Goal: Task Accomplishment & Management: Use online tool/utility

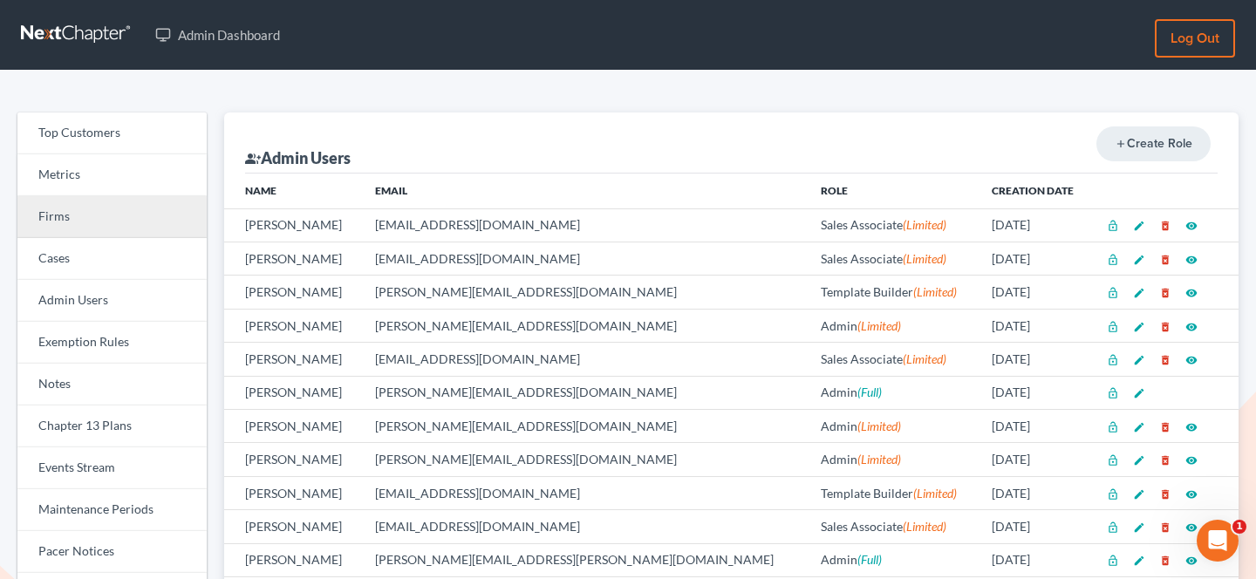
click at [71, 221] on link "Firms" at bounding box center [111, 217] width 189 height 42
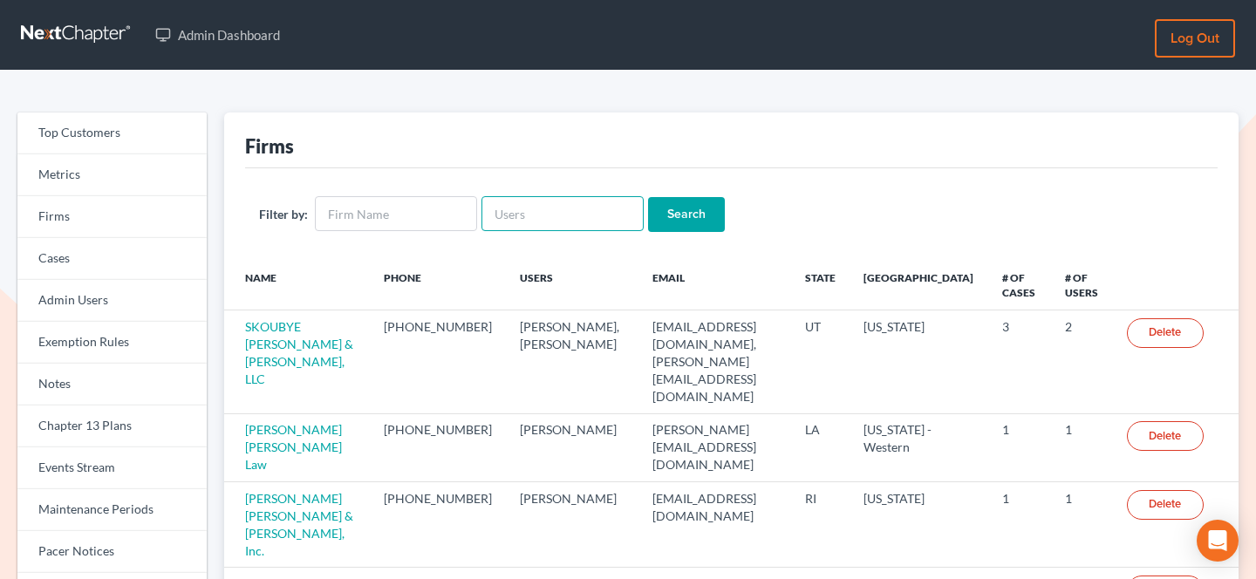
click at [580, 213] on input "text" at bounding box center [562, 213] width 162 height 35
paste input "[PERSON_NAME][EMAIL_ADDRESS][DOMAIN_NAME]"
type input "[PERSON_NAME][EMAIL_ADDRESS][DOMAIN_NAME]"
click at [675, 218] on input "Search" at bounding box center [686, 214] width 77 height 35
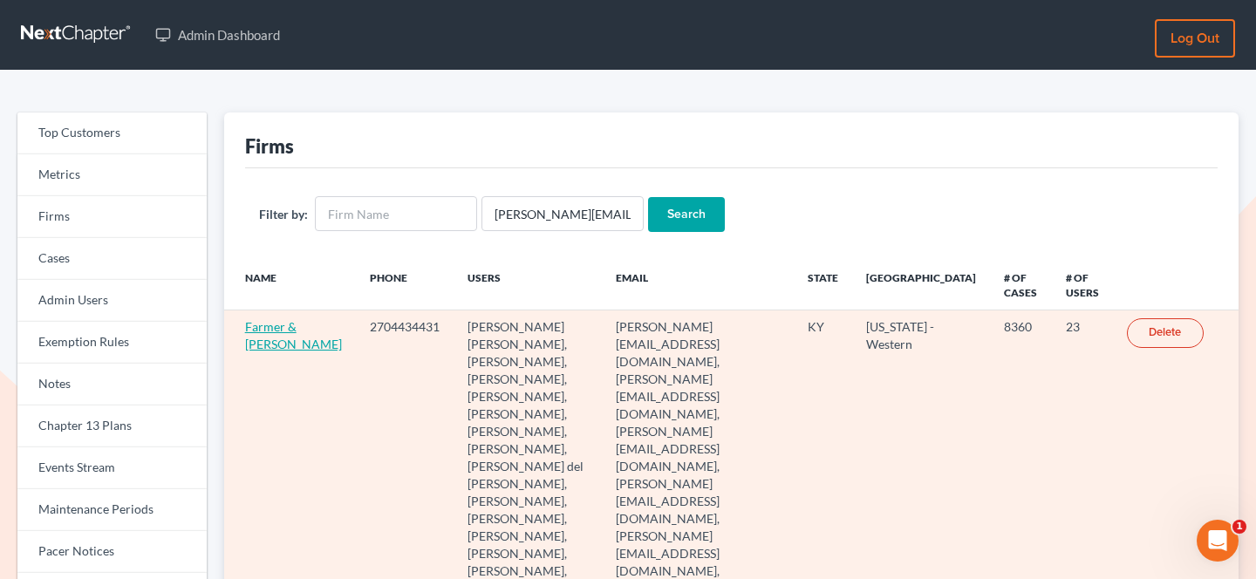
click at [248, 346] on link "Farmer & Wright" at bounding box center [293, 335] width 97 height 32
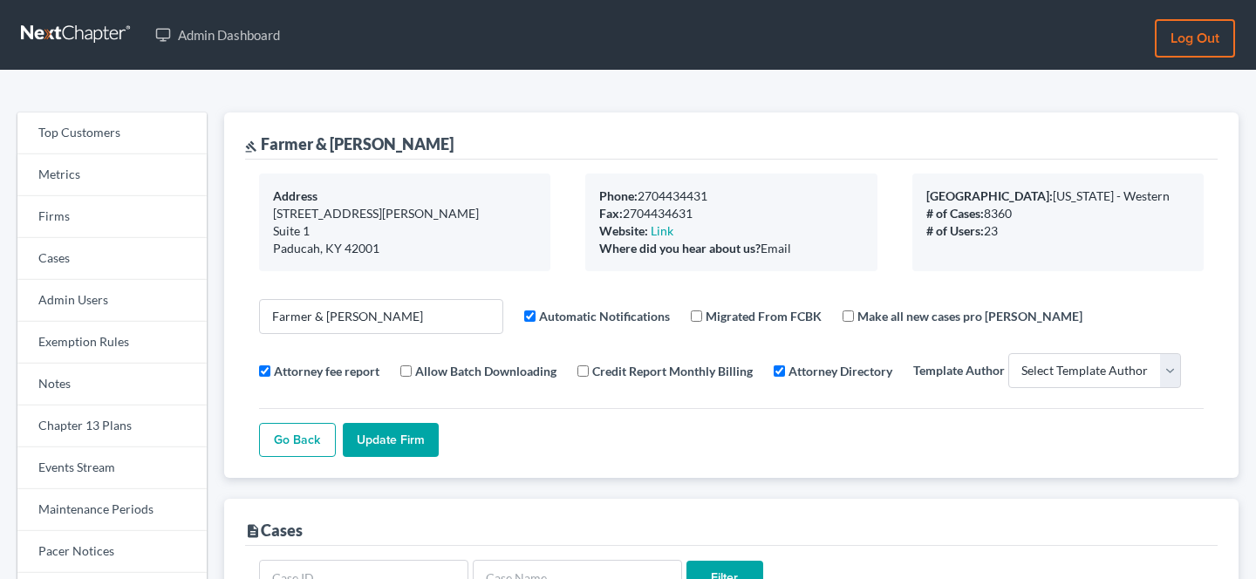
select select
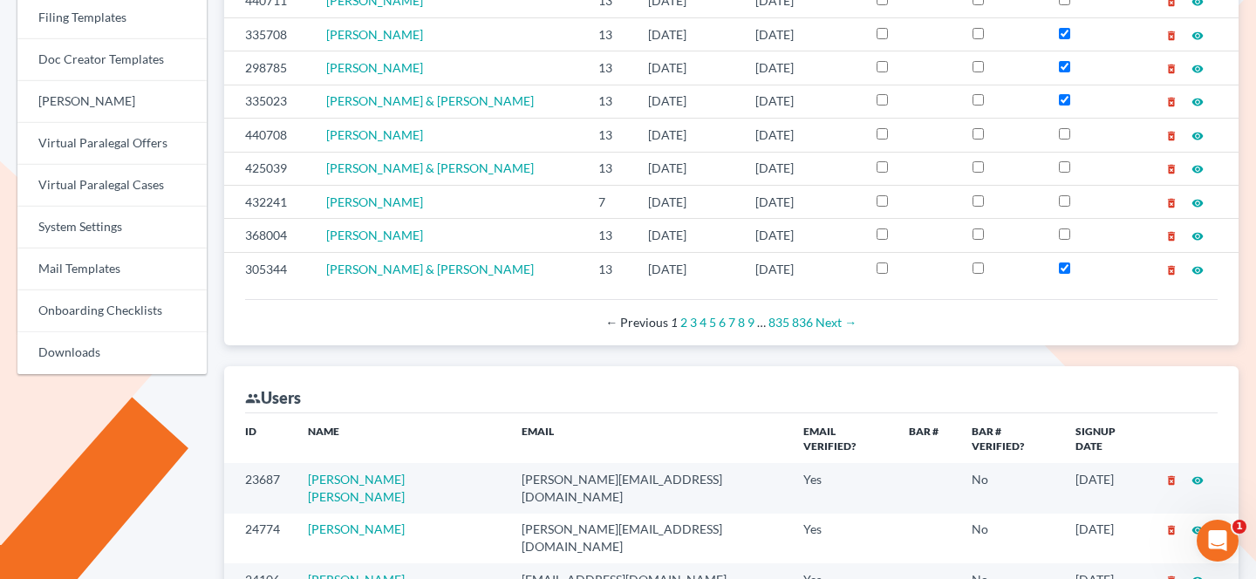
scroll to position [619, 0]
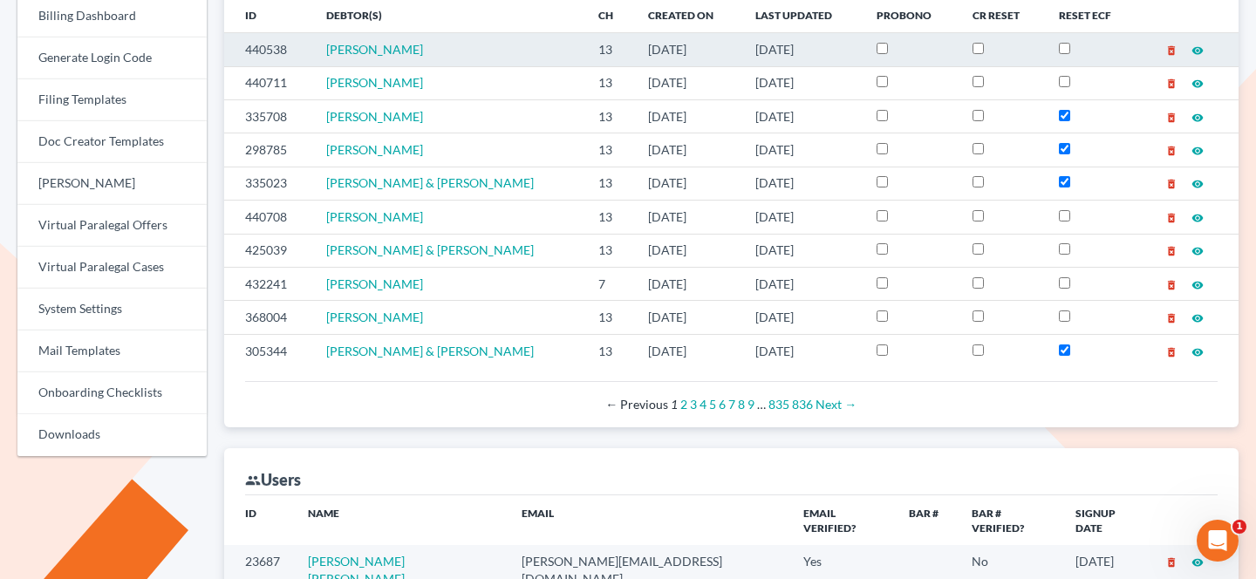
click at [254, 45] on td "440538" at bounding box center [268, 49] width 89 height 33
copy td "440538"
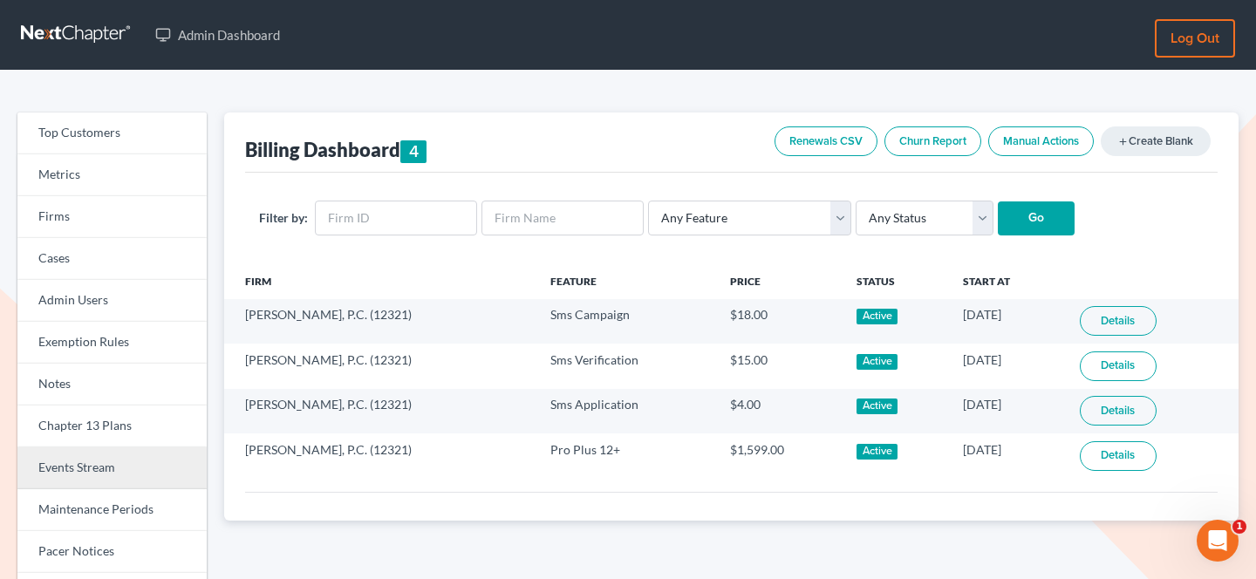
click at [106, 481] on link "Events Stream" at bounding box center [111, 468] width 189 height 42
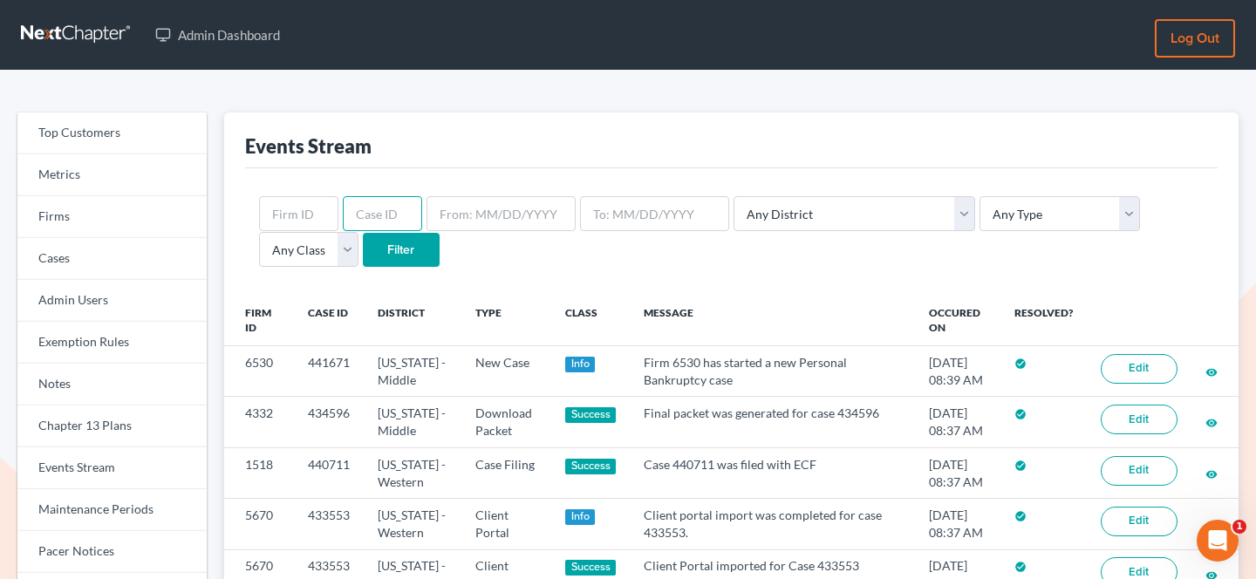
click at [385, 226] on input "text" at bounding box center [382, 213] width 79 height 35
paste input "440538"
type input "440538"
click at [363, 242] on input "Filter" at bounding box center [401, 250] width 77 height 35
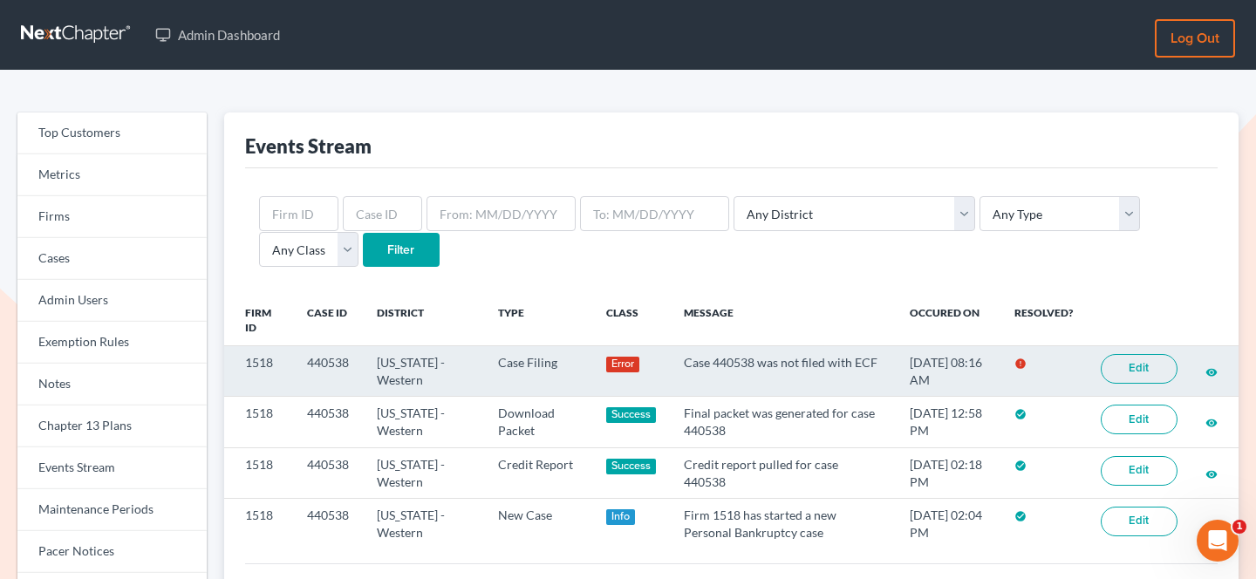
click at [1152, 361] on link "Edit" at bounding box center [1138, 369] width 77 height 30
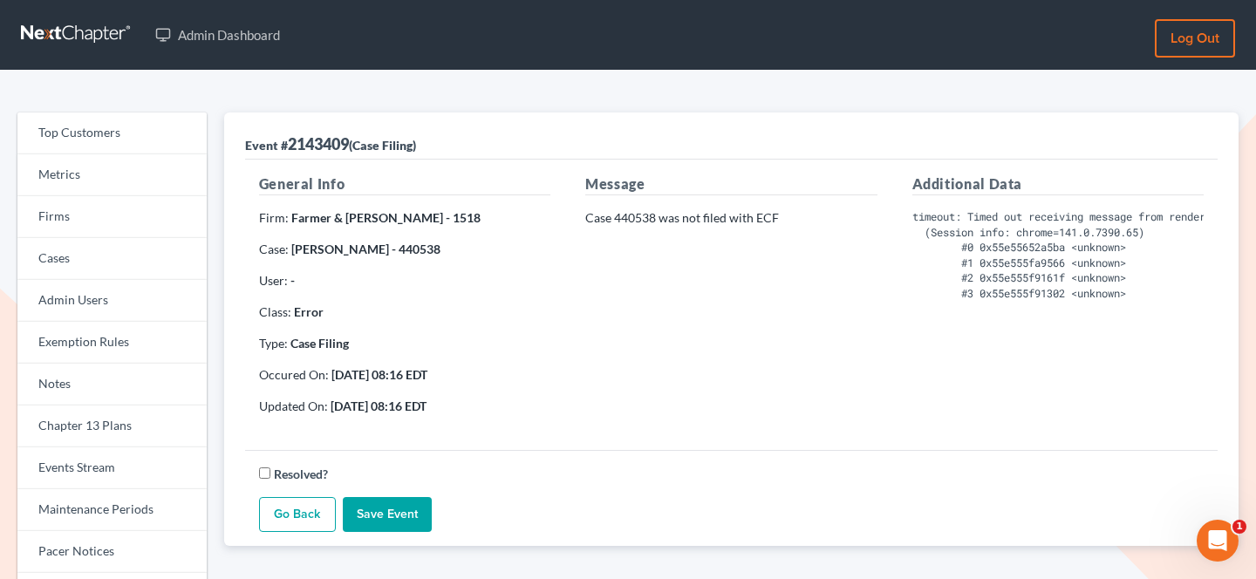
scroll to position [0, 80]
